Goal: Communication & Community: Share content

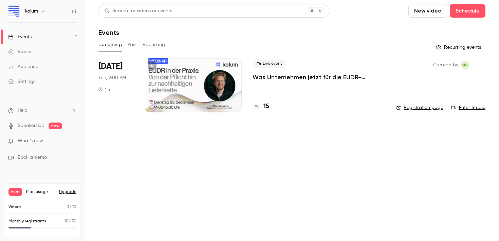
click at [220, 79] on div at bounding box center [193, 85] width 97 height 54
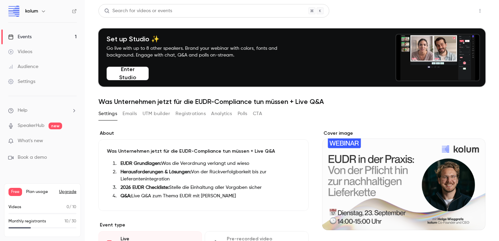
click at [453, 12] on button "Share" at bounding box center [455, 11] width 27 height 14
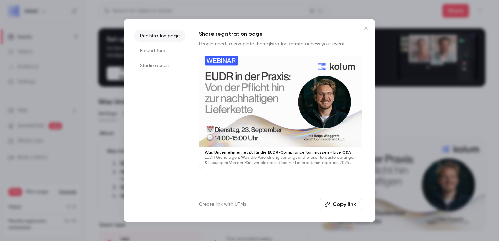
click at [337, 201] on button "Copy link" at bounding box center [341, 205] width 42 height 14
